Goal: Task Accomplishment & Management: Manage account settings

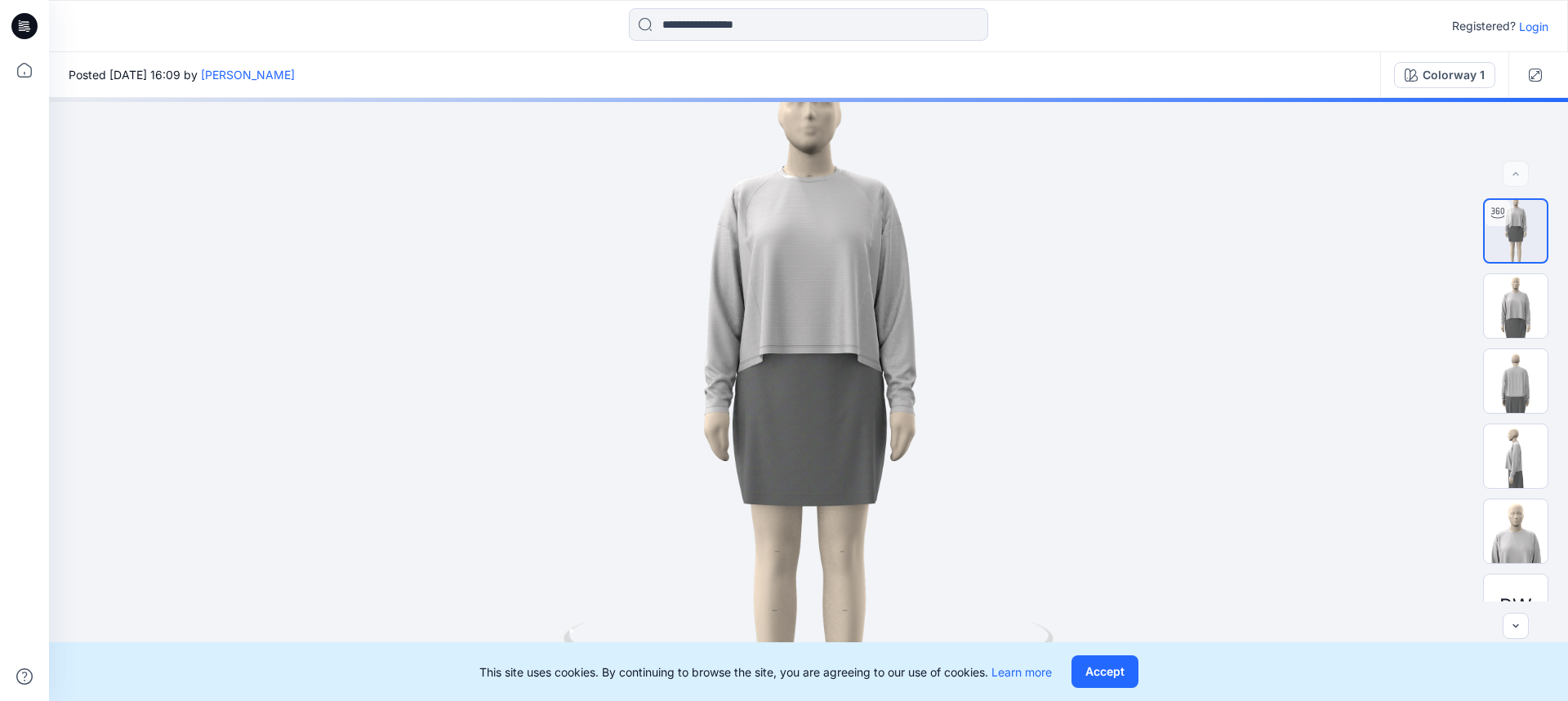
click at [24, 22] on icon at bounding box center [26, 21] width 9 height 1
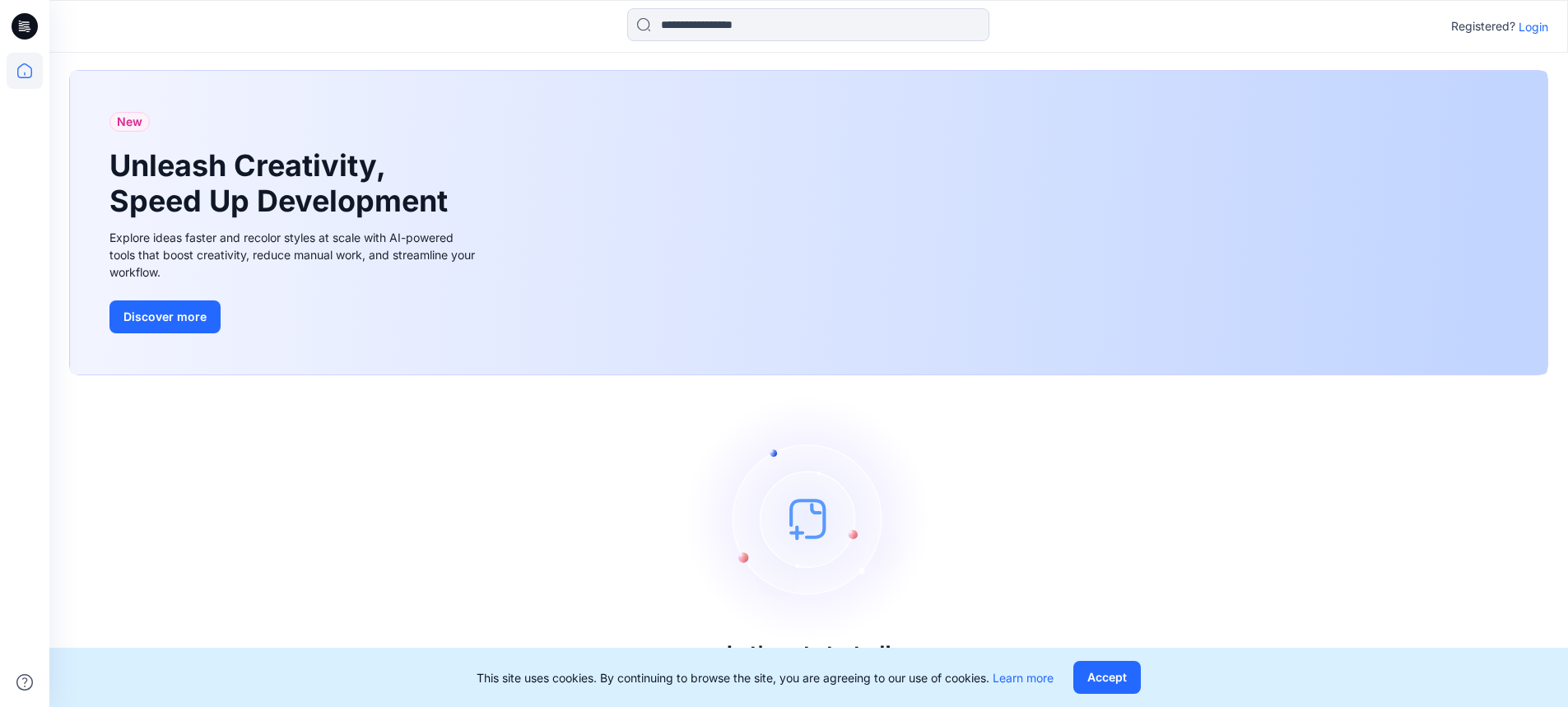
scroll to position [20, 0]
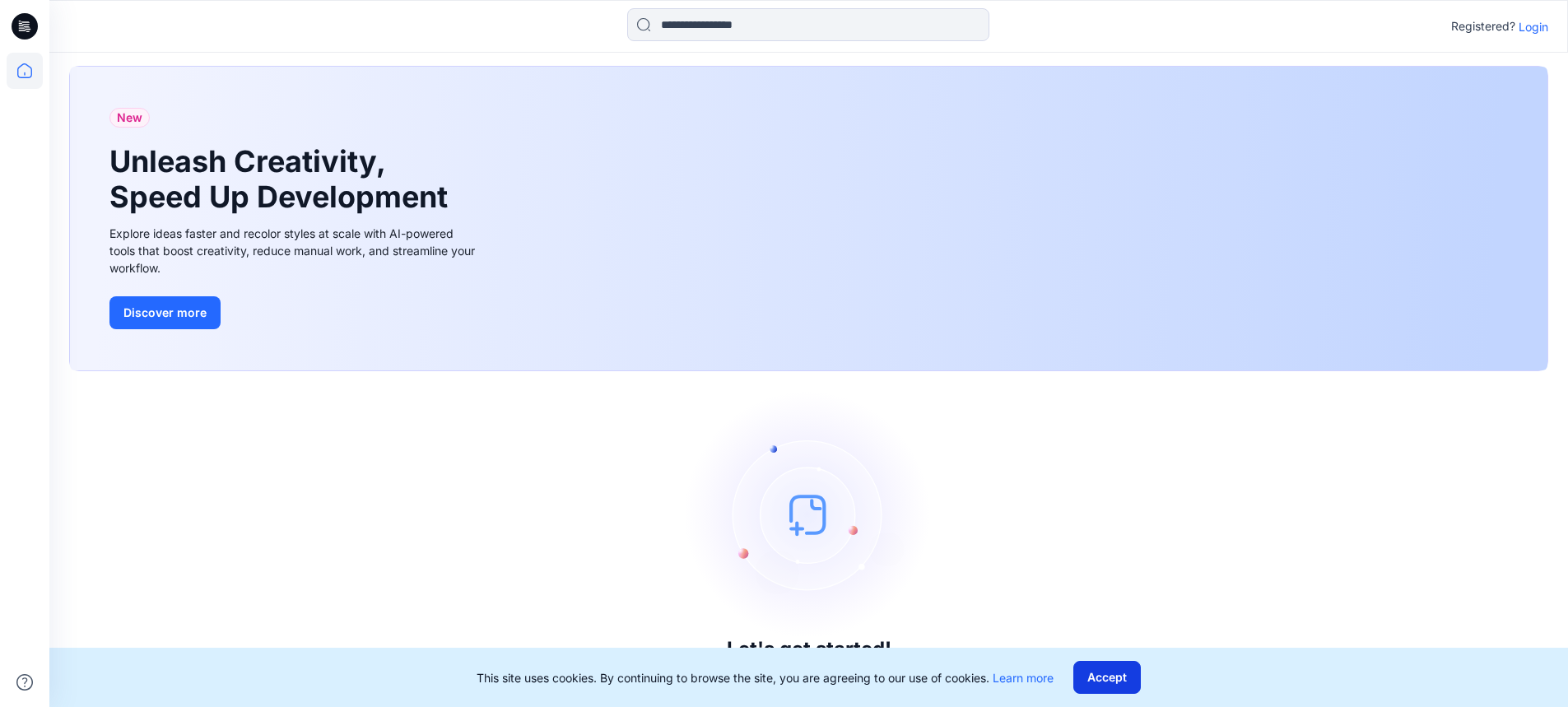
click at [1111, 683] on button "Accept" at bounding box center [1107, 678] width 67 height 33
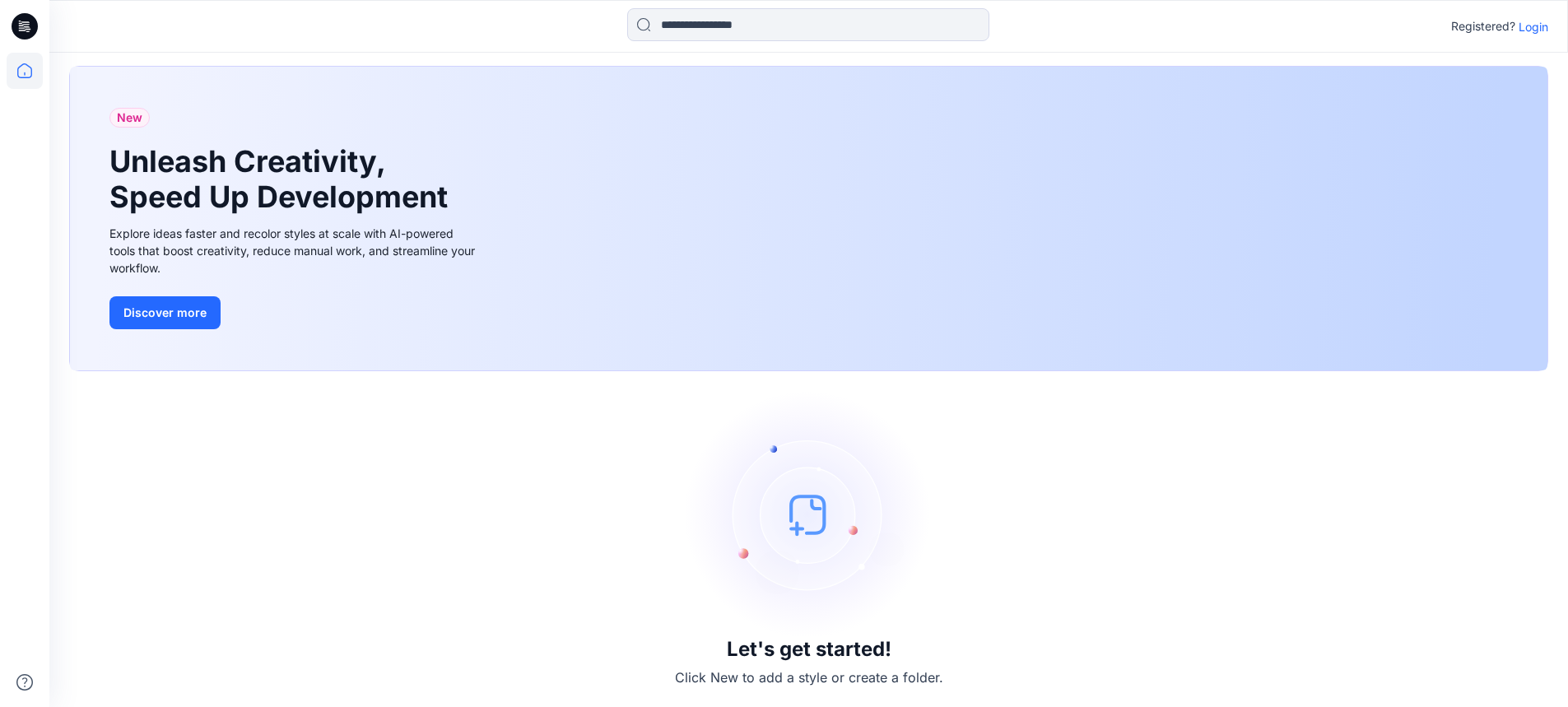
click at [1535, 21] on p "Login" at bounding box center [1534, 27] width 29 height 17
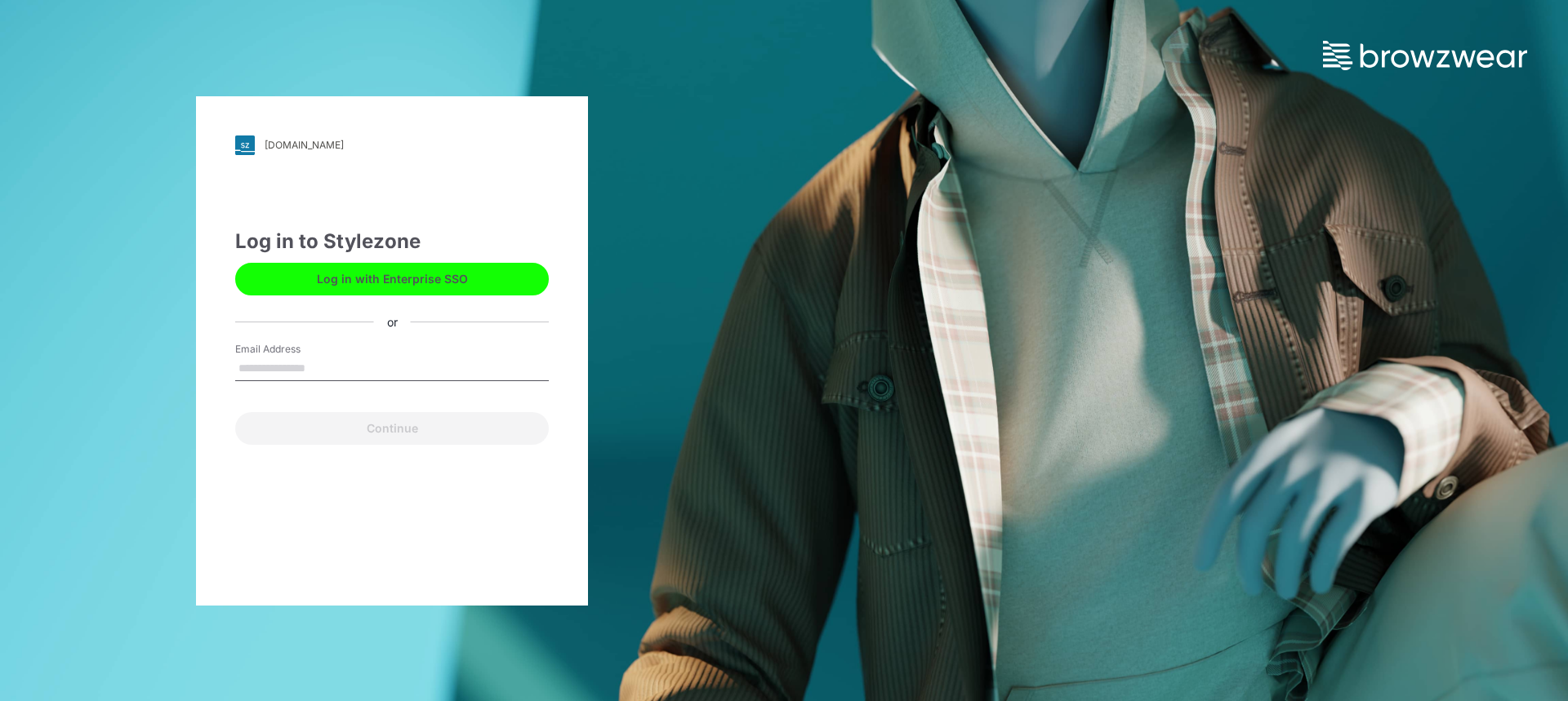
click at [335, 373] on input "Email Address" at bounding box center [392, 368] width 314 height 25
type input "**********"
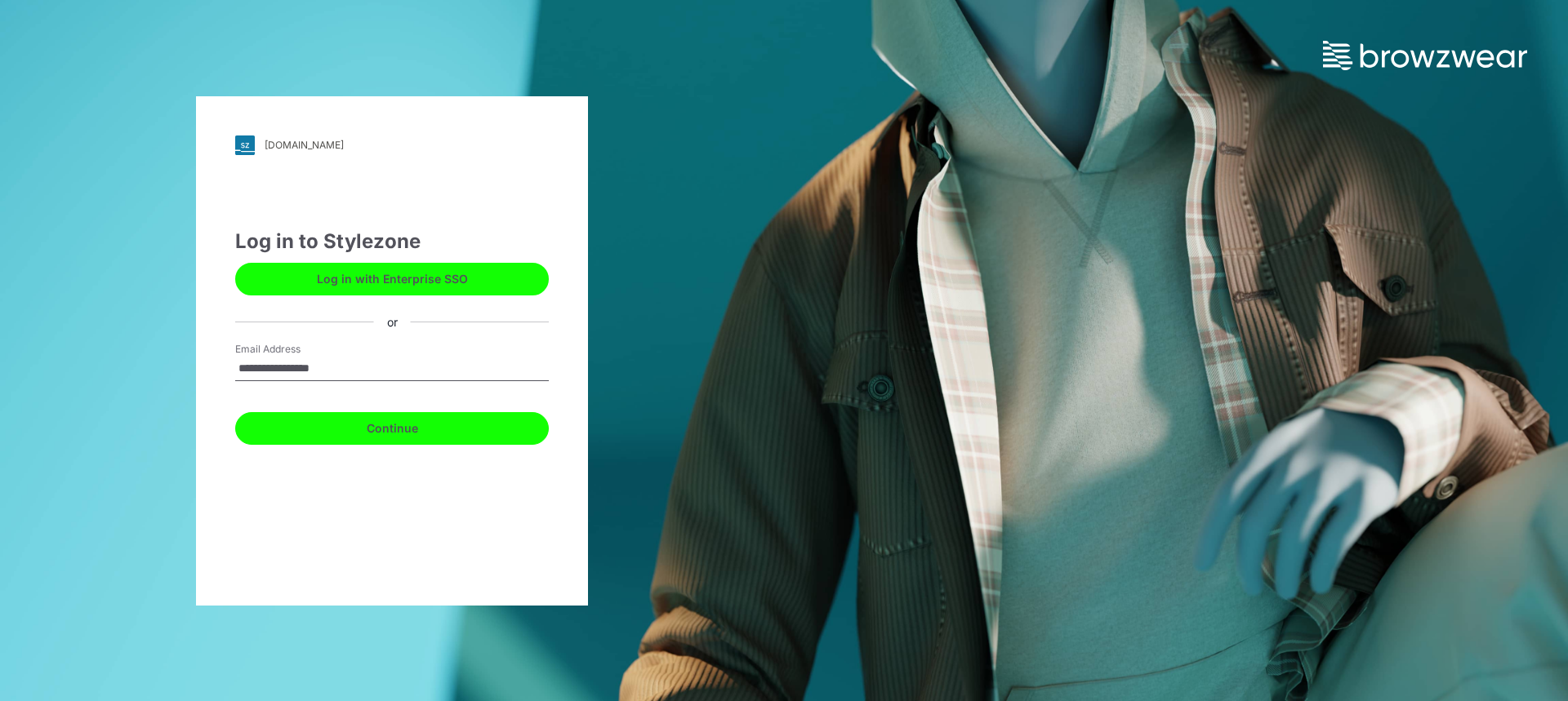
click at [368, 437] on button "Continue" at bounding box center [392, 428] width 314 height 32
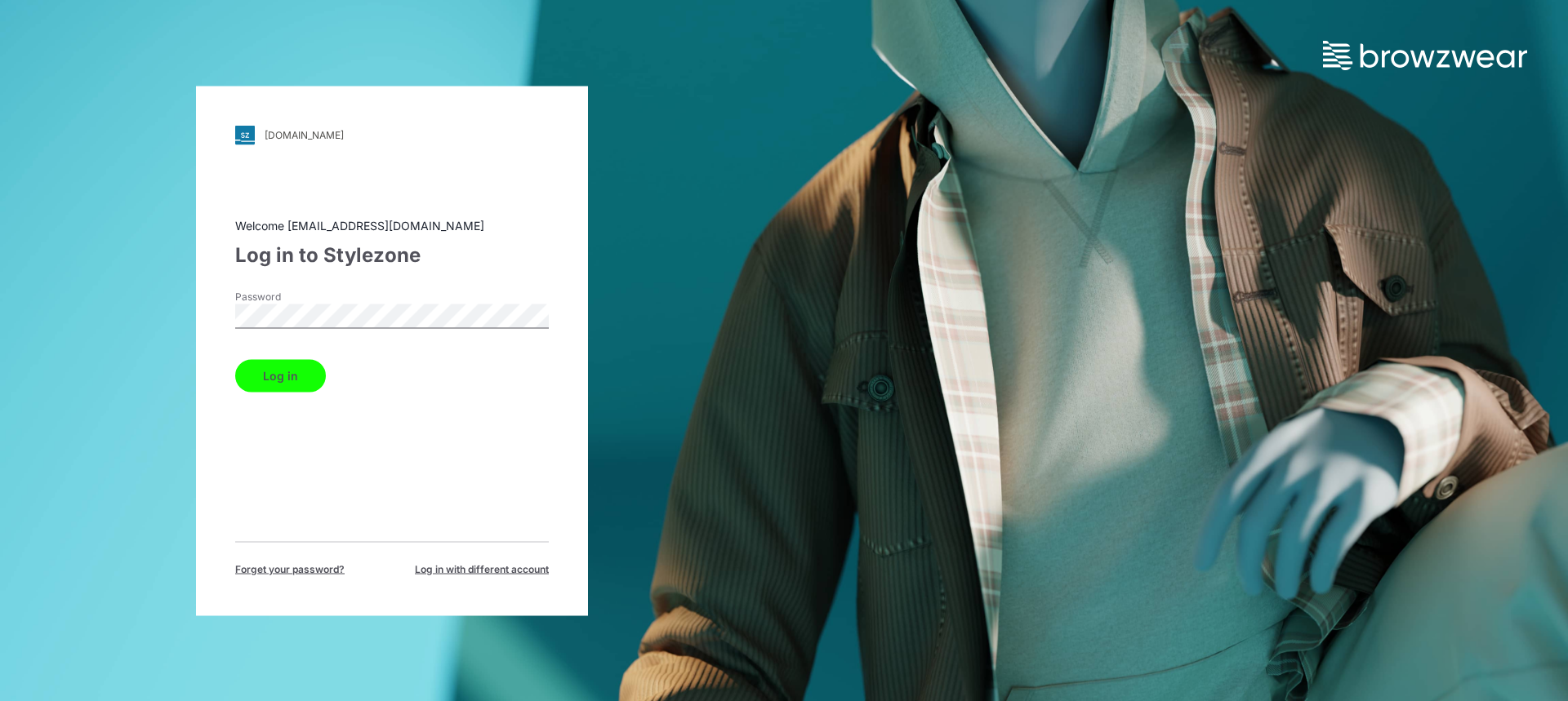
drag, startPoint x: 287, startPoint y: 377, endPoint x: 341, endPoint y: 379, distance: 54.0
click at [287, 376] on button "Log in" at bounding box center [281, 375] width 91 height 32
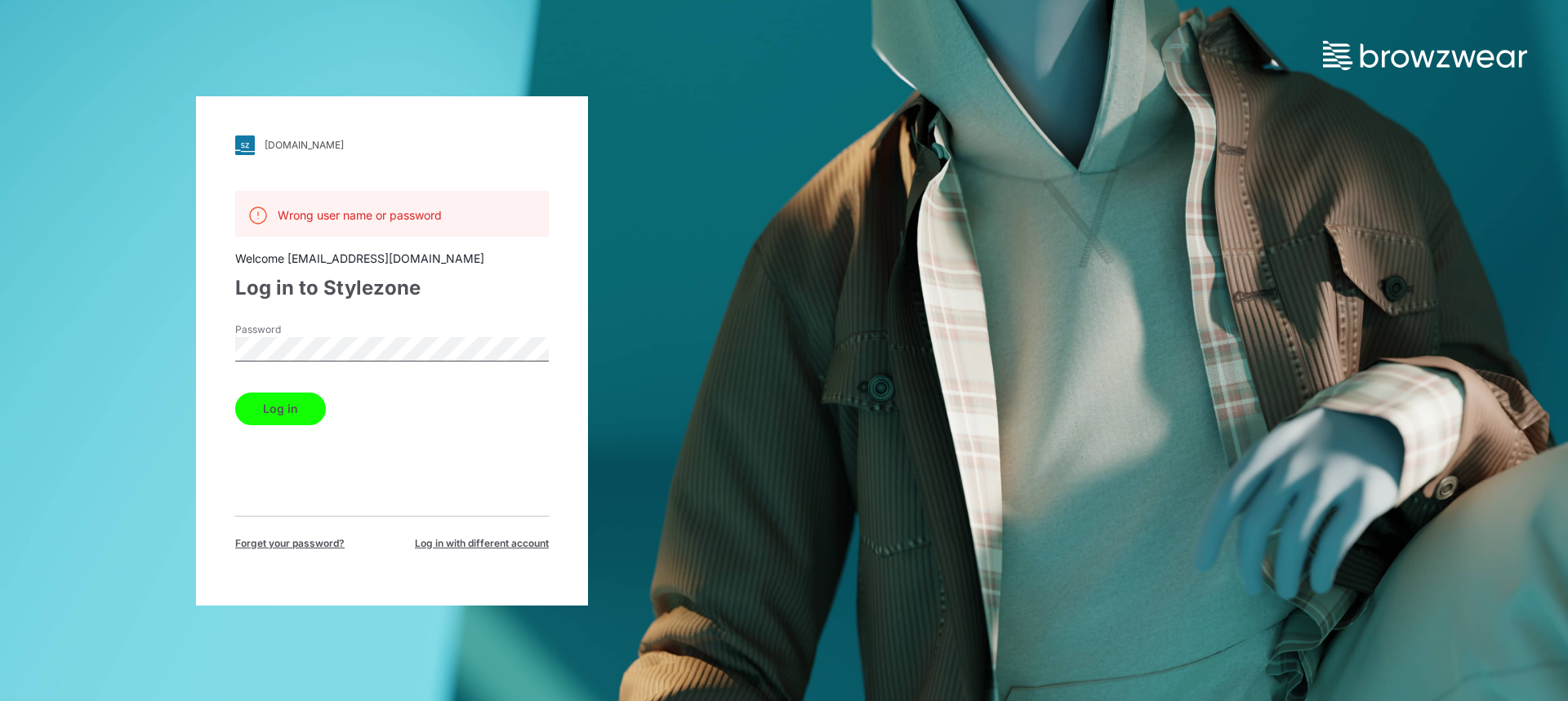
click at [212, 350] on div "dcsg.stylezone.com Loading... Wrong user name or password Welcome elise96@sae-a…" at bounding box center [392, 351] width 392 height 510
click at [956, 312] on div "dcsg.stylezone.com Loading... Wrong user name or password Welcome elise96@sae-a…" at bounding box center [784, 350] width 1568 height 701
click at [190, 347] on div "dcsg.stylezone.com Loading... Wrong user name or password Welcome elise96@sae-a…" at bounding box center [392, 350] width 784 height 701
click at [839, 350] on div "dcsg.stylezone.com Loading... Wrong user name or password Welcome elise96@sae-a…" at bounding box center [784, 350] width 1568 height 701
click at [207, 343] on div "dcsg.stylezone.com Loading... Wrong user name or password Welcome elise96@sae-a…" at bounding box center [392, 351] width 392 height 510
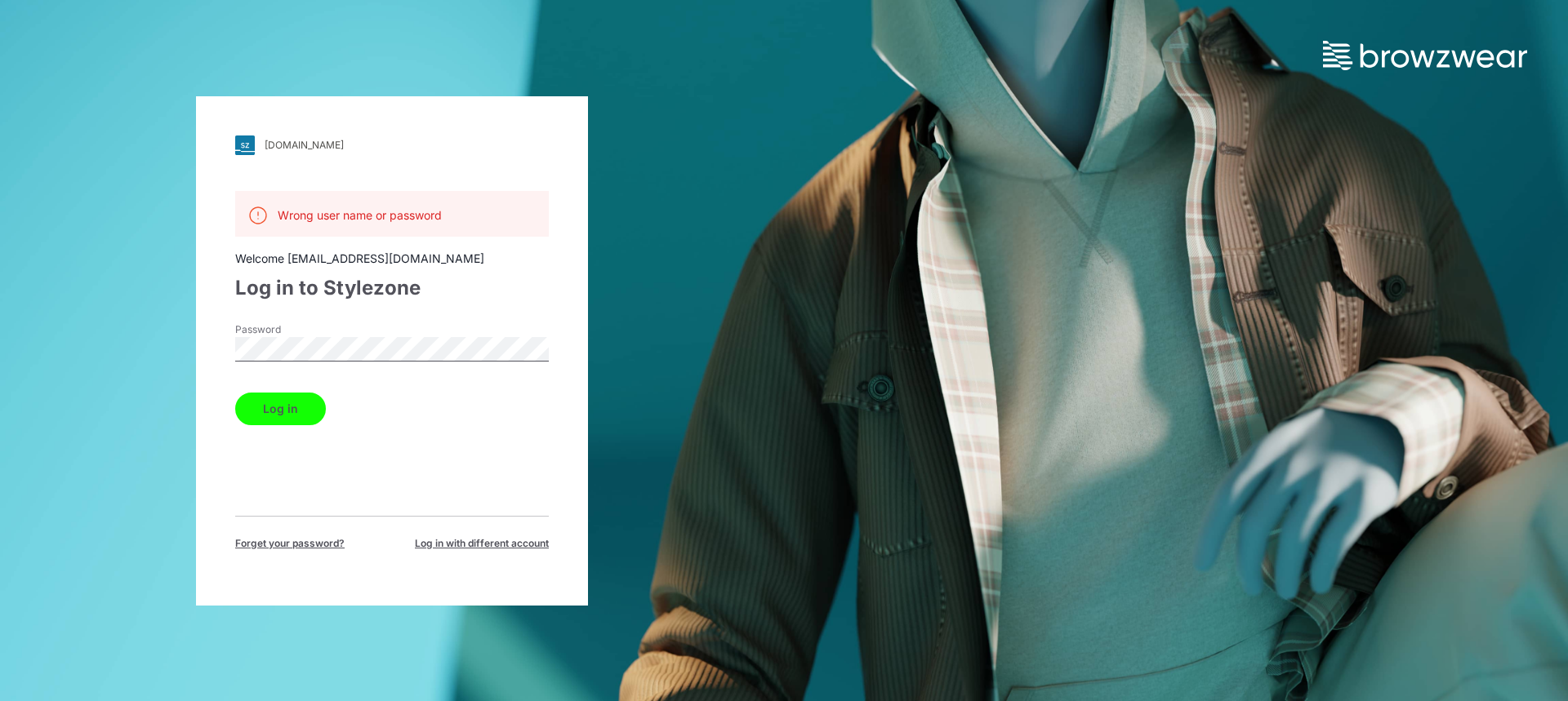
click at [288, 403] on button "Log in" at bounding box center [281, 409] width 91 height 32
click at [190, 334] on div "dcsg.stylezone.com Loading... Wrong user name or password Welcome elise96@sae-a…" at bounding box center [392, 350] width 784 height 701
click at [196, 339] on div "dcsg.stylezone.com Loading... Wrong user name or password Welcome elise96@sae-a…" at bounding box center [392, 351] width 392 height 510
drag, startPoint x: 981, startPoint y: 433, endPoint x: 995, endPoint y: 415, distance: 22.8
click at [984, 433] on div "dcsg.stylezone.com Loading... Wrong user name or password Welcome elise96@sae-a…" at bounding box center [784, 350] width 1568 height 701
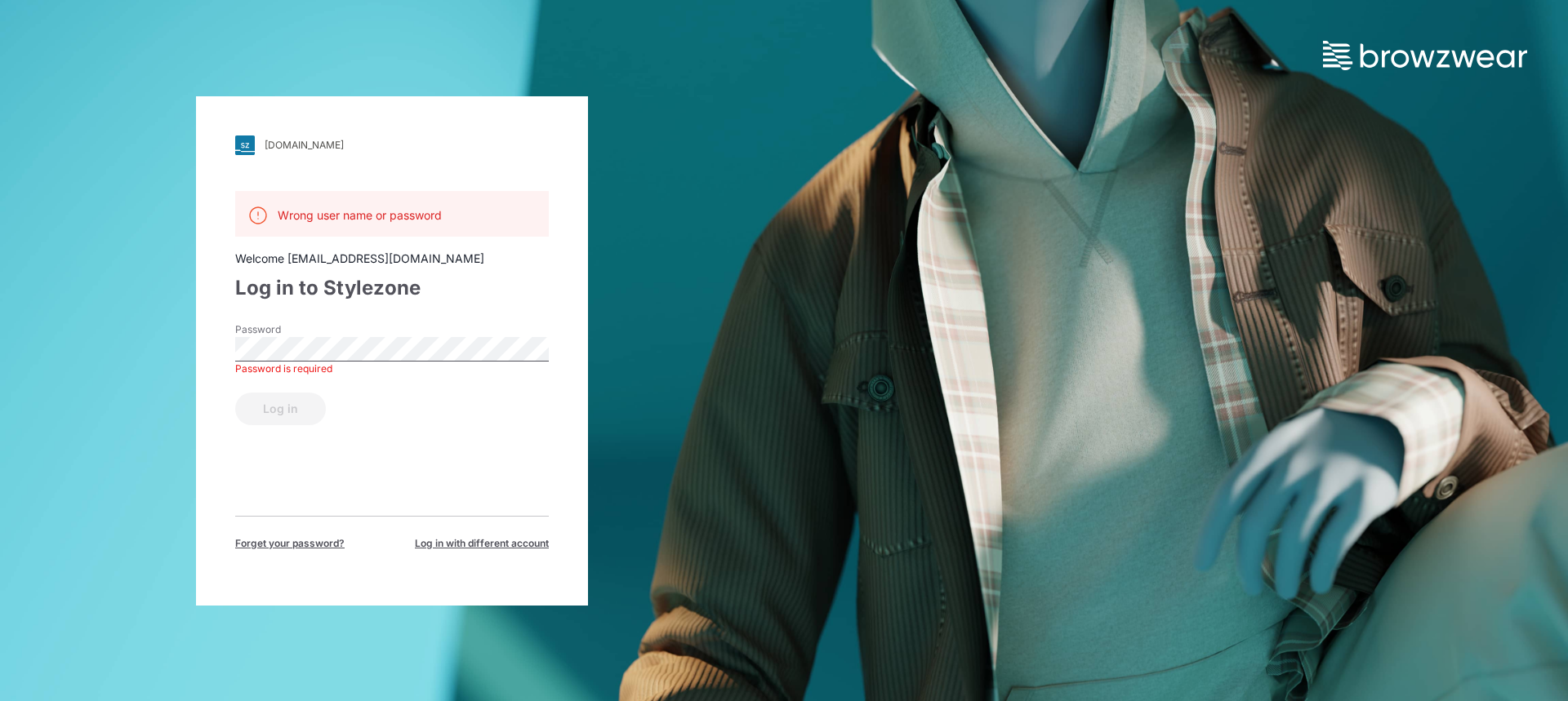
drag, startPoint x: 760, startPoint y: 616, endPoint x: 815, endPoint y: 674, distance: 79.9
click at [760, 616] on div "dcsg.stylezone.com Loading... Wrong user name or password Welcome elise96@sae-a…" at bounding box center [392, 350] width 784 height 701
click at [1474, 640] on div "dcsg.stylezone.com Loading... Wrong user name or password Welcome elise96@sae-a…" at bounding box center [784, 350] width 1568 height 701
drag, startPoint x: 1531, startPoint y: 15, endPoint x: 1099, endPoint y: 197, distance: 468.8
click at [1098, 203] on div "dcsg.stylezone.com Loading... Wrong user name or password Welcome elise96@sae-a…" at bounding box center [784, 350] width 1568 height 701
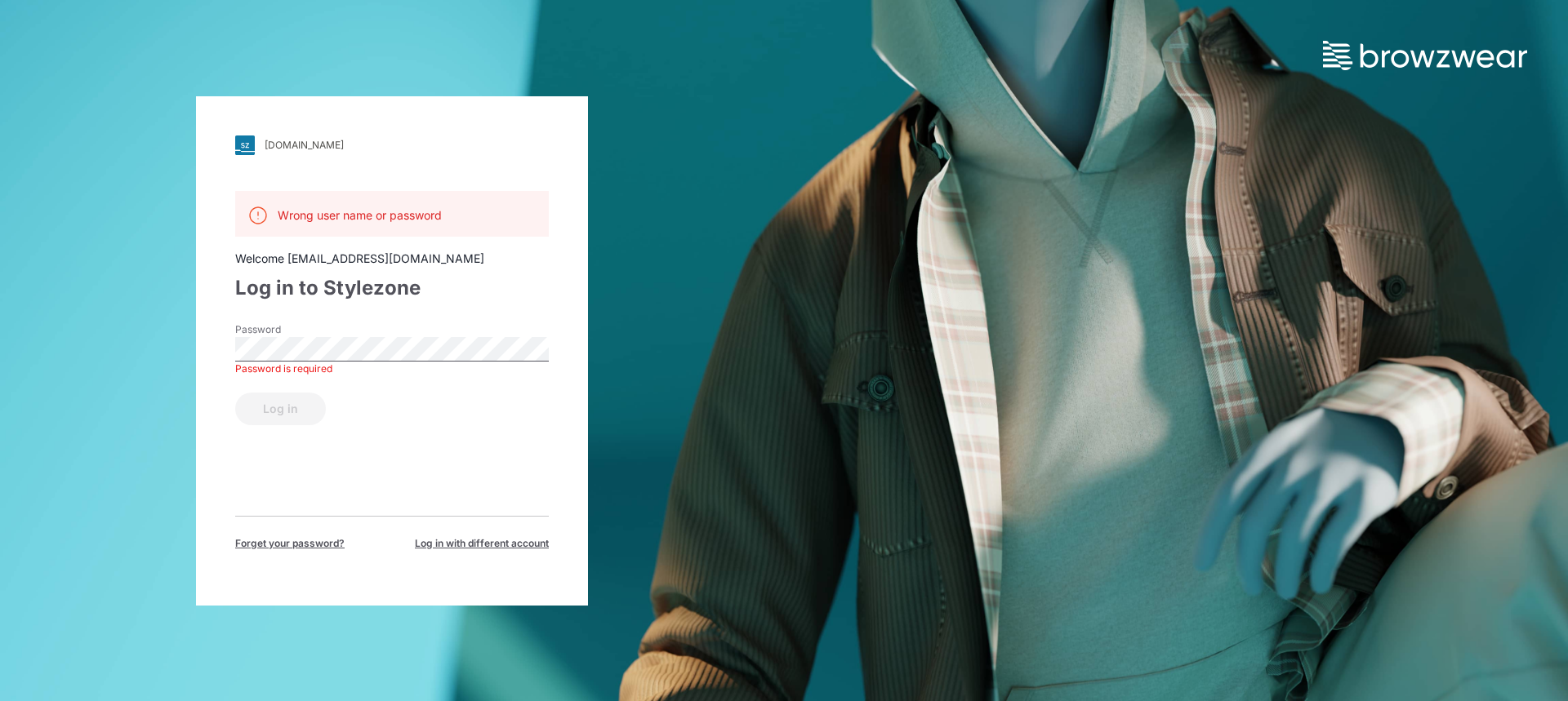
click at [902, 178] on div "dcsg.stylezone.com Loading... Wrong user name or password Welcome elise96@sae-a…" at bounding box center [784, 350] width 1568 height 701
